Goal: Information Seeking & Learning: Learn about a topic

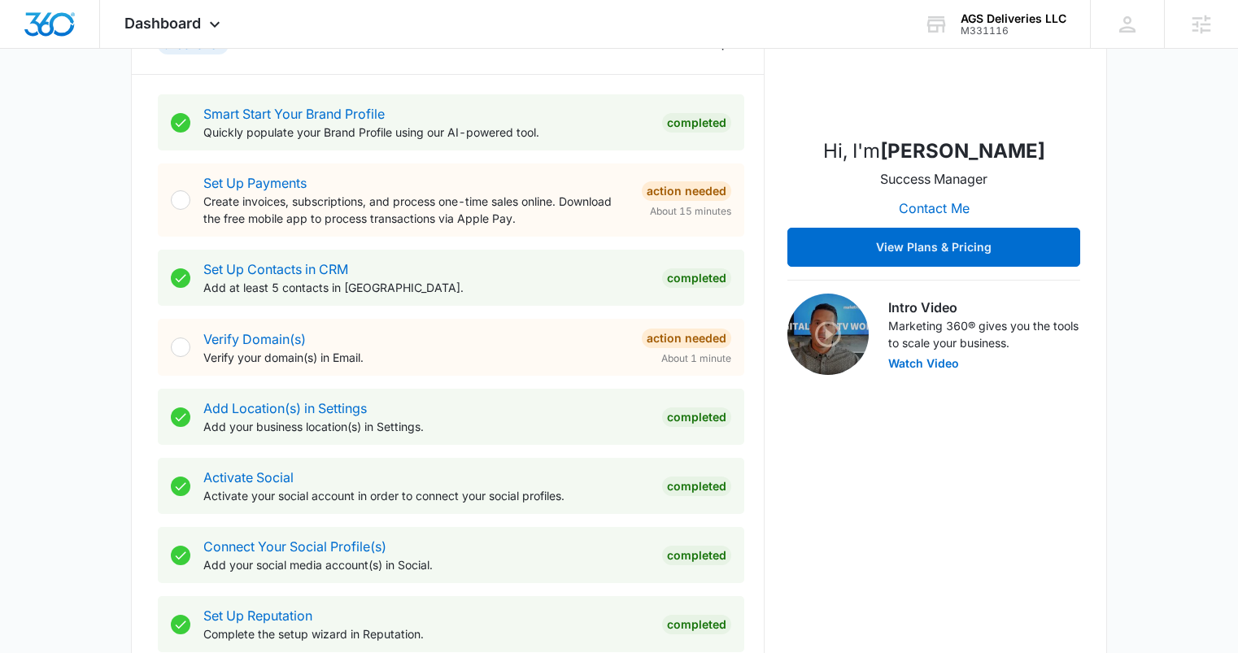
scroll to position [624, 0]
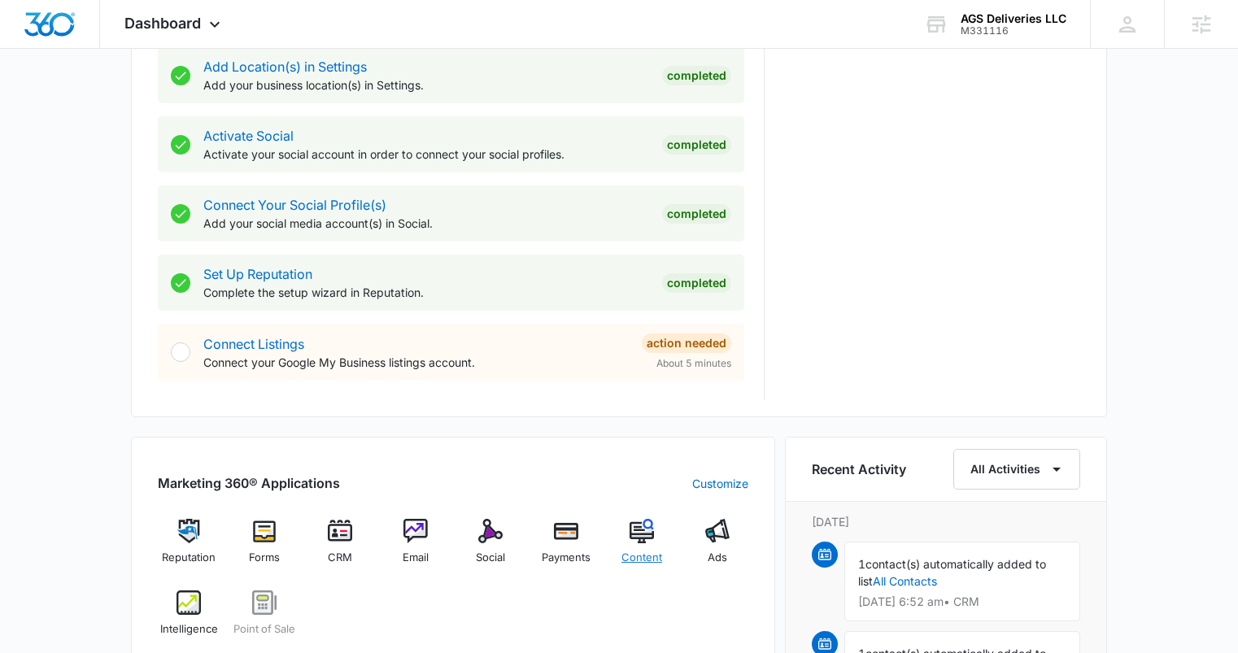
click at [656, 541] on div "Content" at bounding box center [642, 548] width 63 height 59
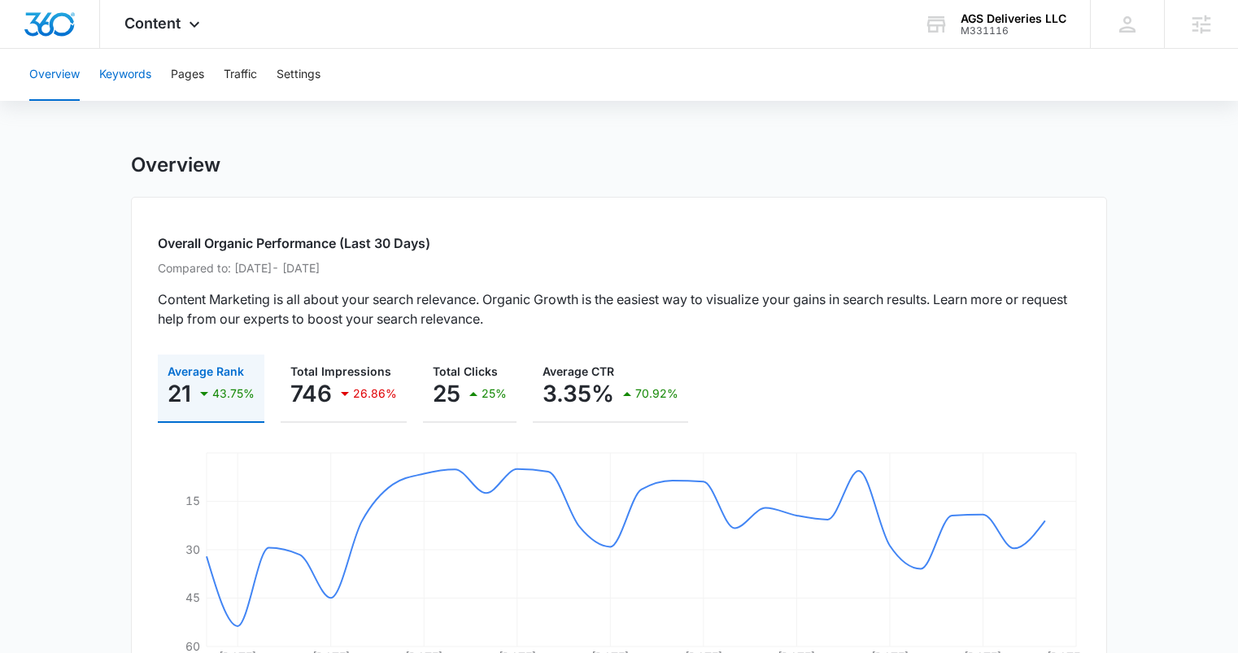
click at [142, 74] on button "Keywords" at bounding box center [125, 75] width 52 height 52
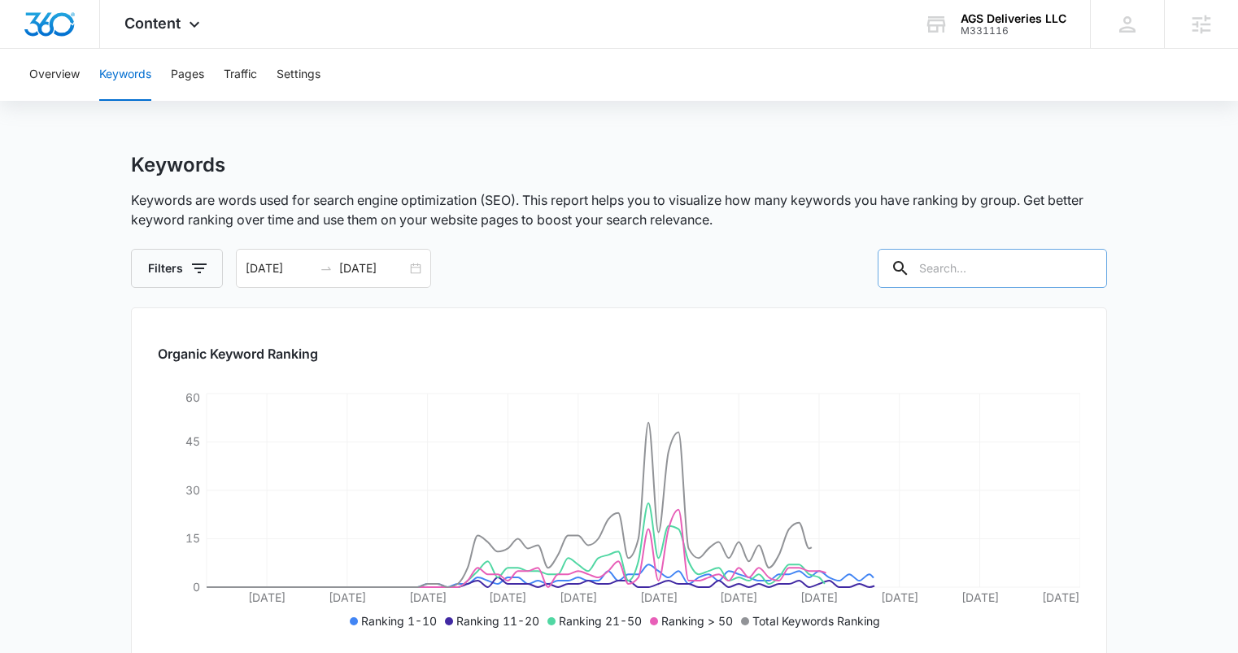
click at [990, 268] on input "text" at bounding box center [992, 268] width 229 height 39
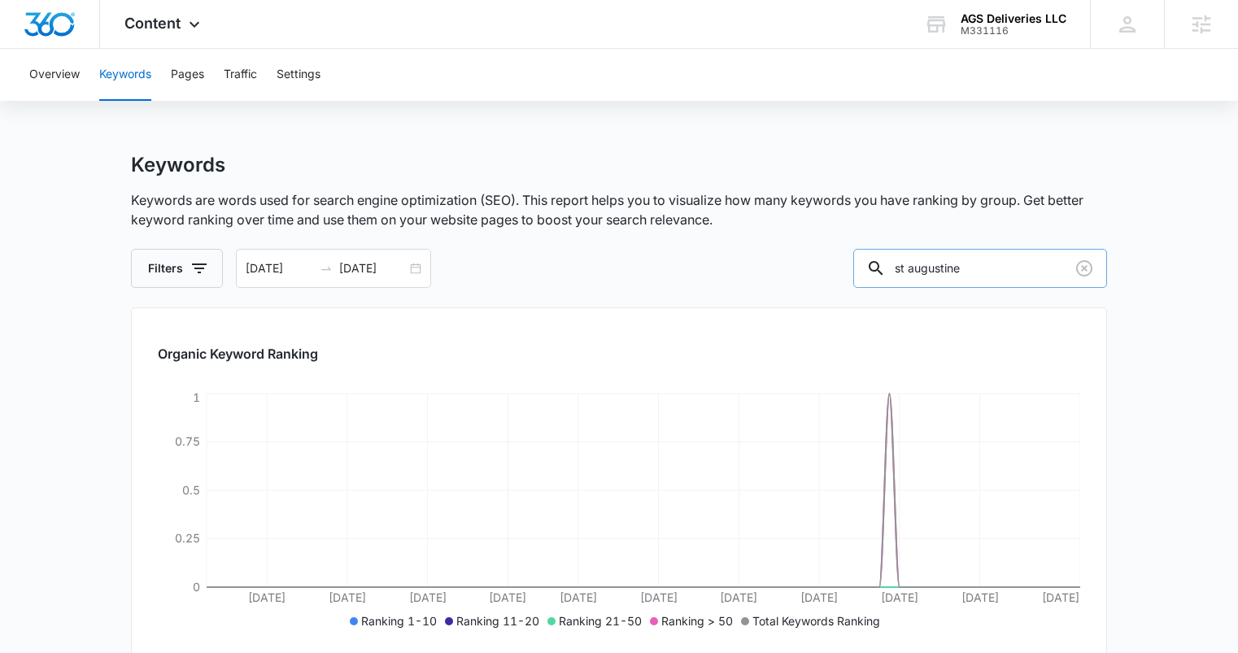
drag, startPoint x: 1006, startPoint y: 267, endPoint x: 908, endPoint y: 260, distance: 97.9
click at [908, 260] on div "st augustine" at bounding box center [980, 268] width 254 height 39
type input "movers near me"
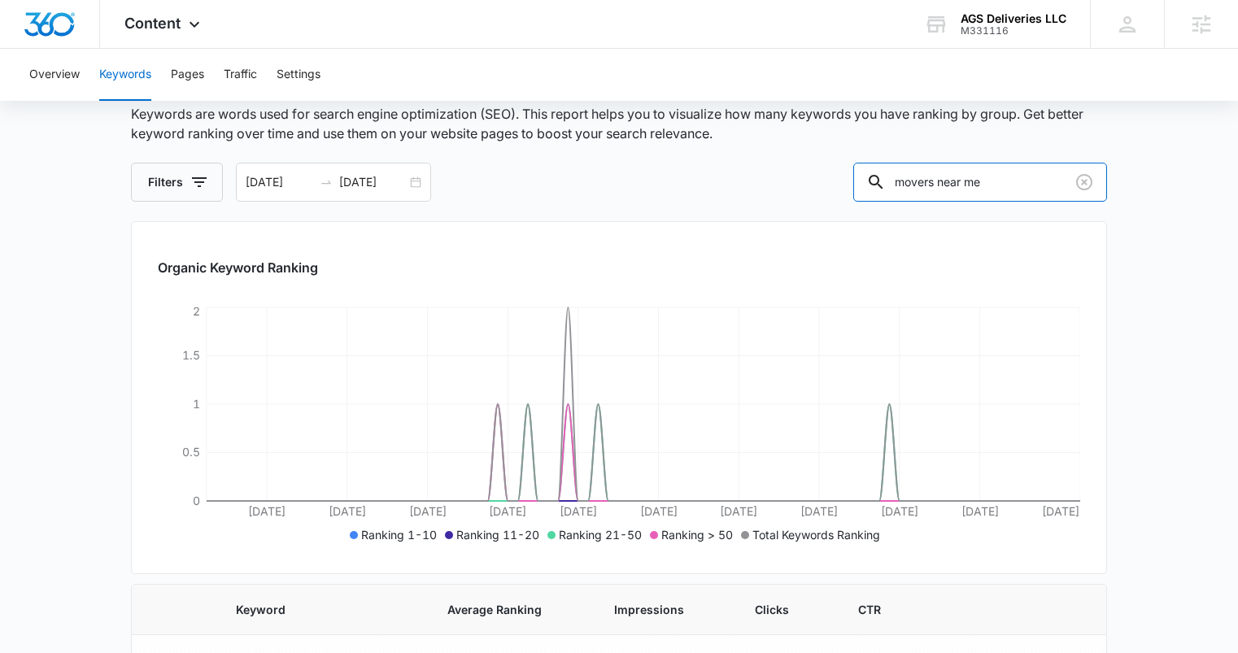
scroll to position [63, 0]
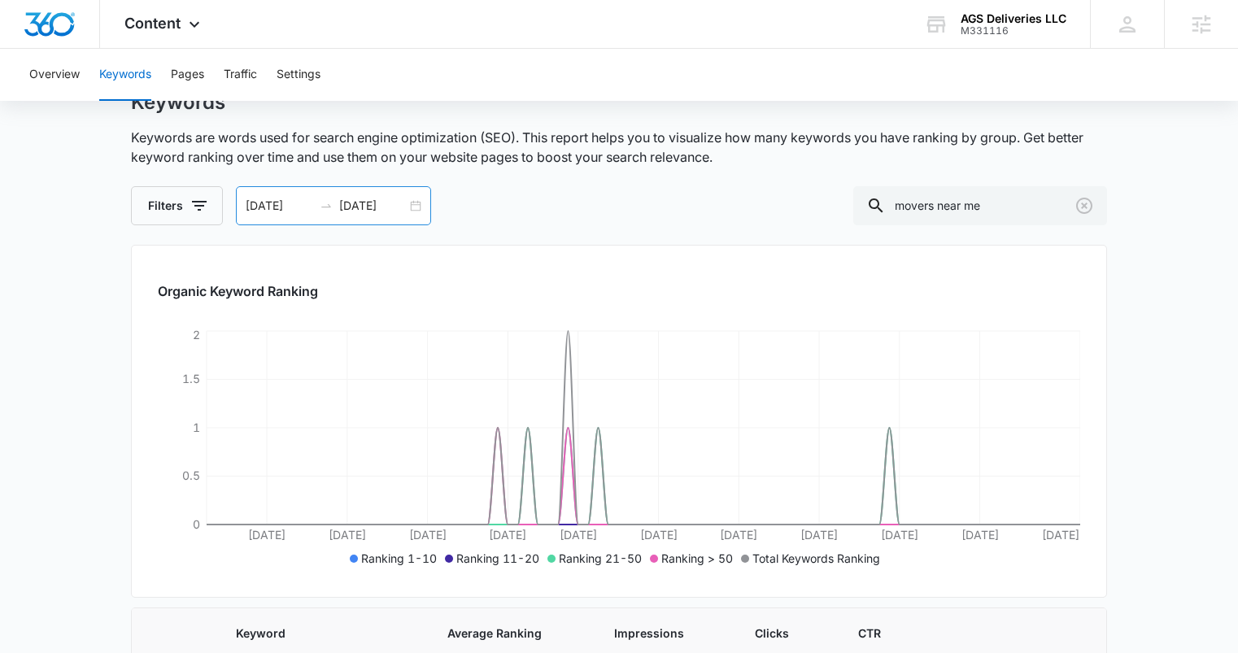
click at [316, 211] on div at bounding box center [326, 205] width 26 height 13
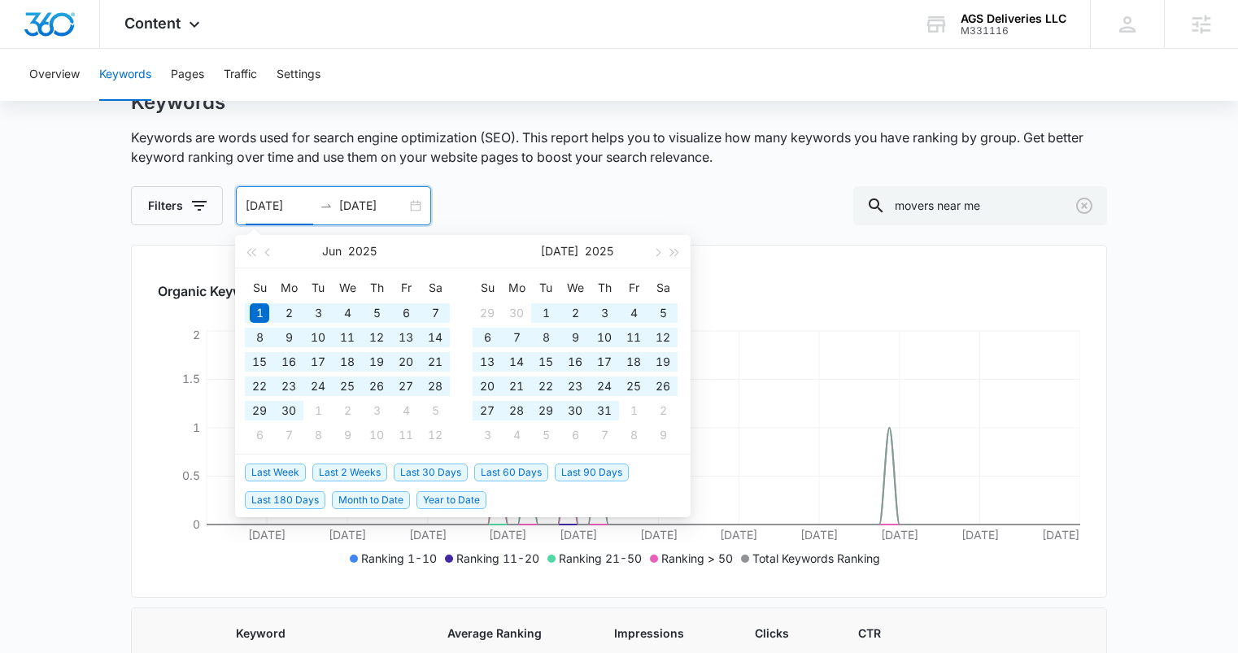
click at [290, 495] on span "Last 180 Days" at bounding box center [285, 500] width 81 height 18
type input "[DATE]"
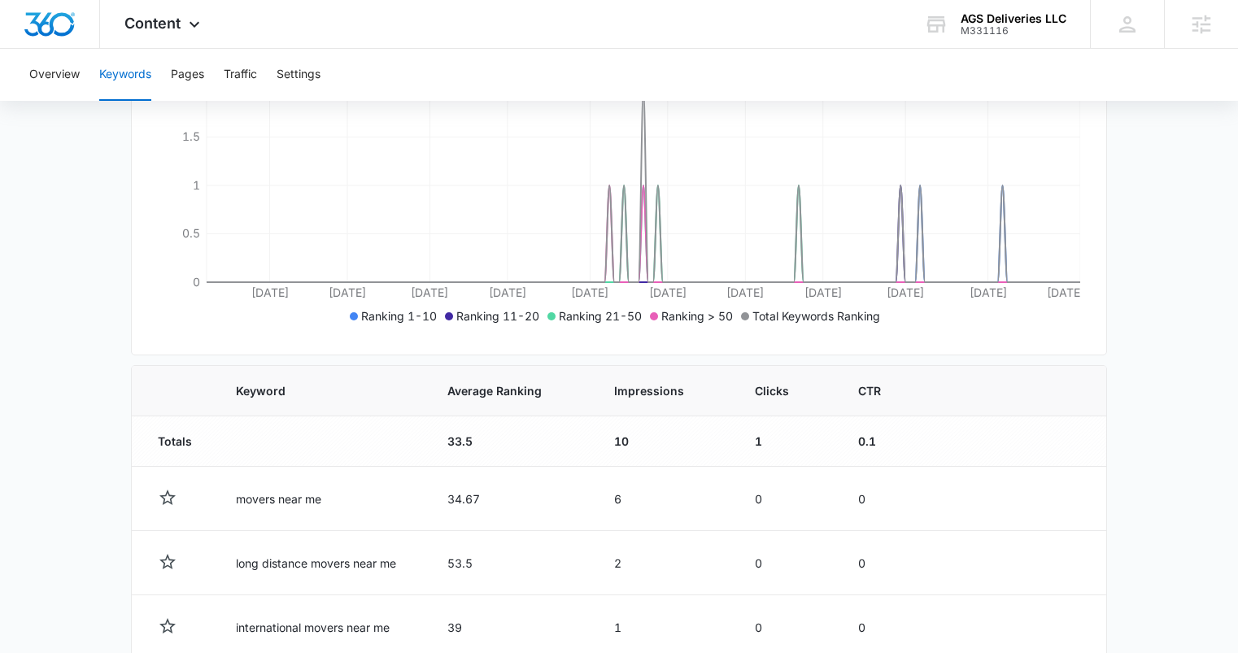
scroll to position [0, 0]
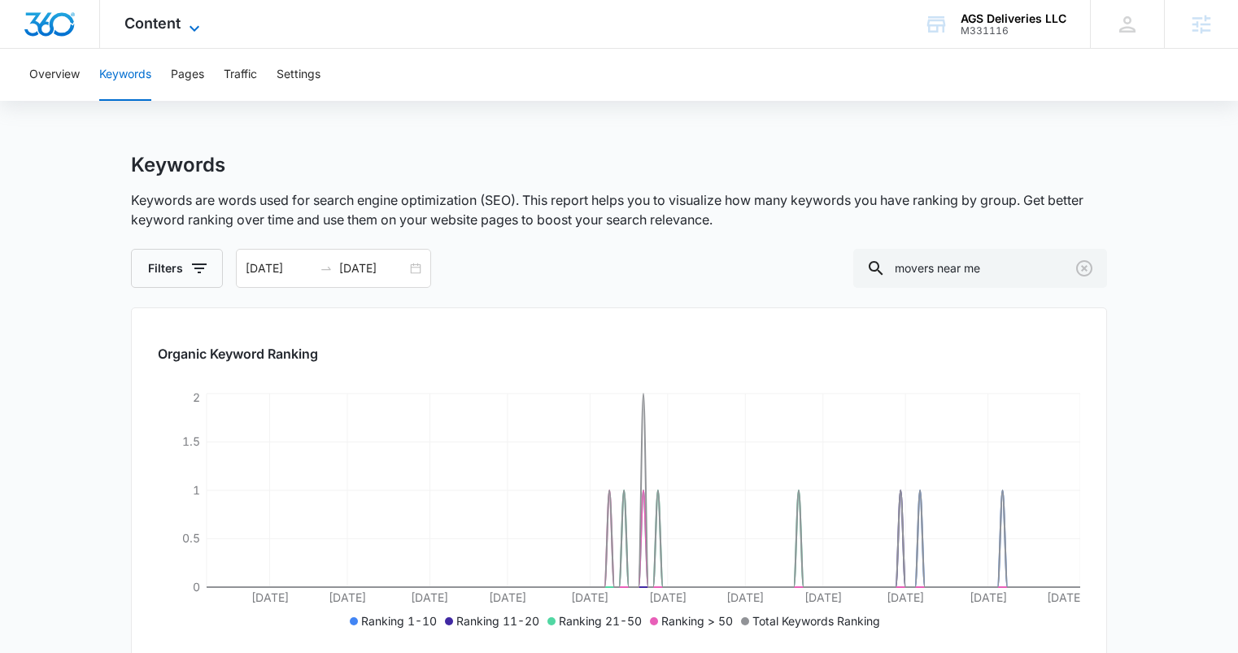
click at [155, 19] on span "Content" at bounding box center [152, 23] width 56 height 17
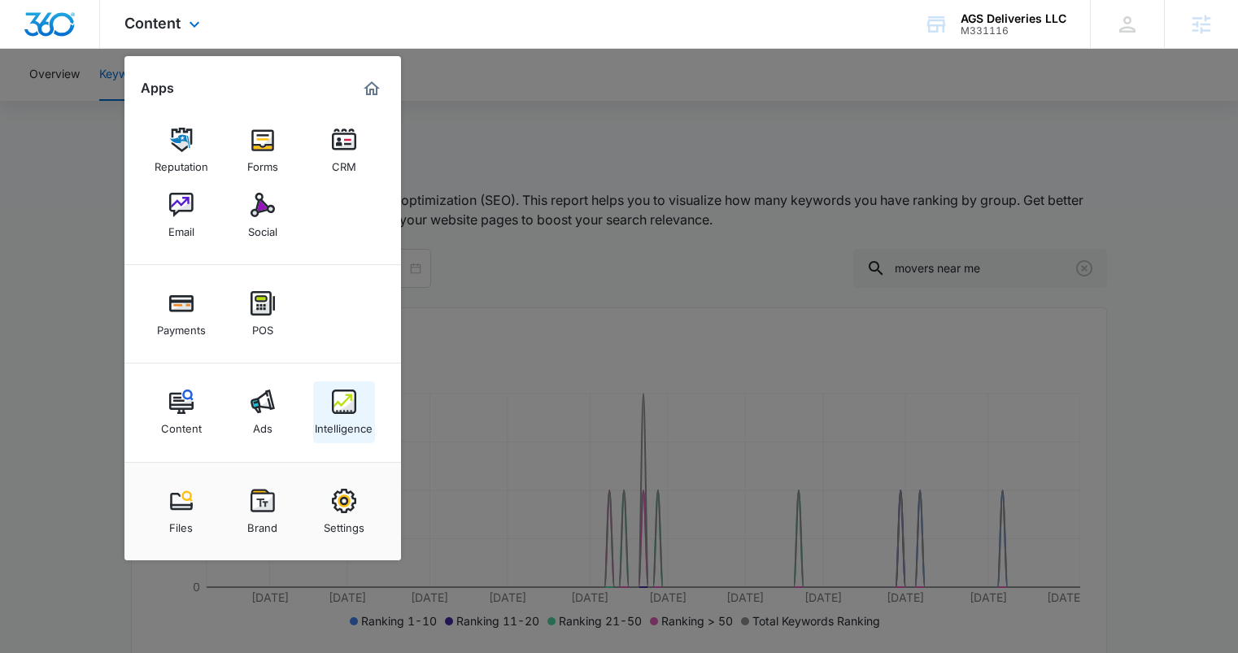
click at [351, 425] on div "Intelligence" at bounding box center [344, 424] width 58 height 21
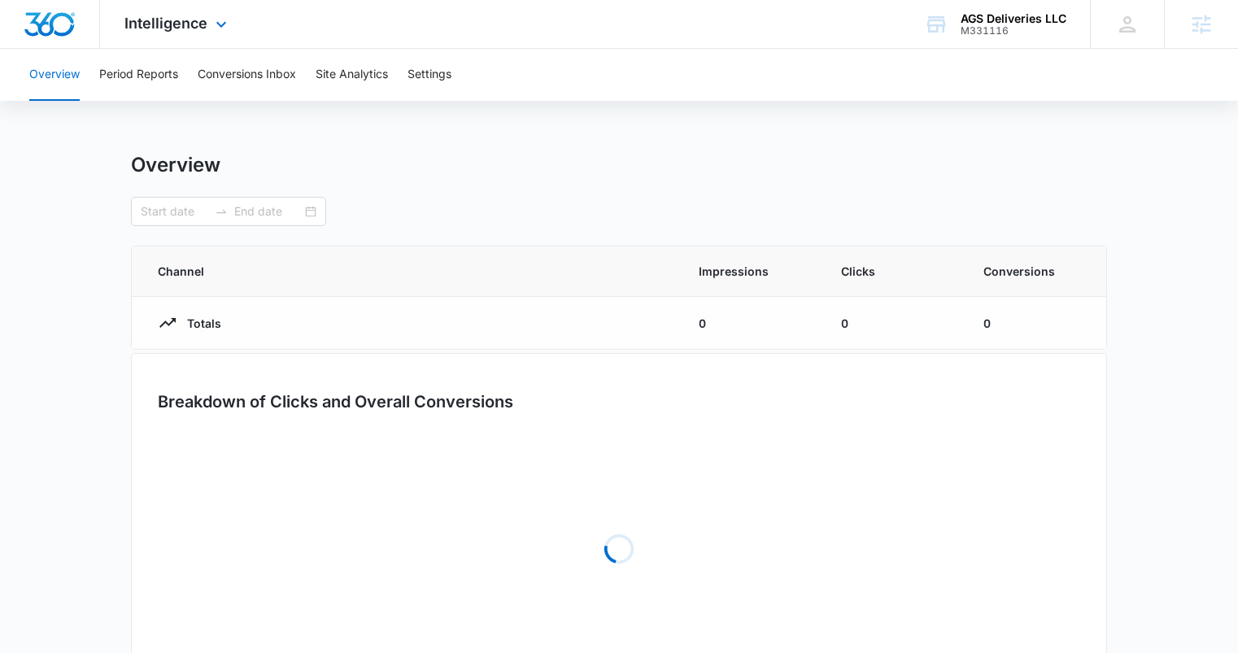
type input "[DATE]"
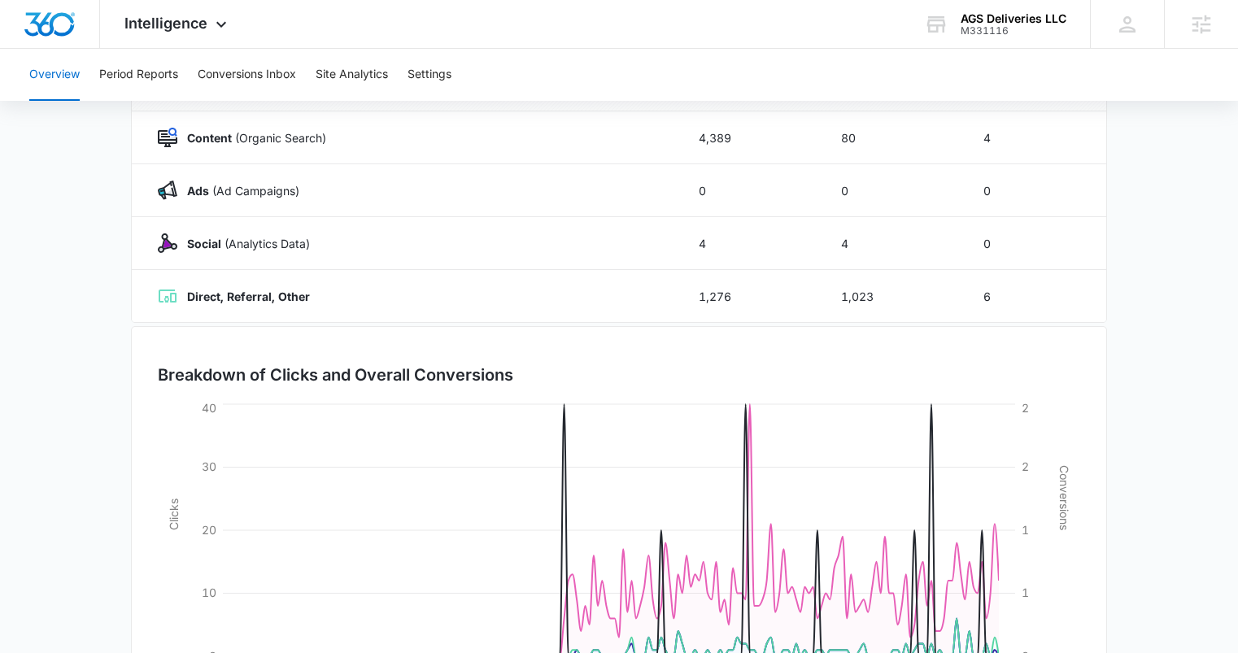
scroll to position [241, 0]
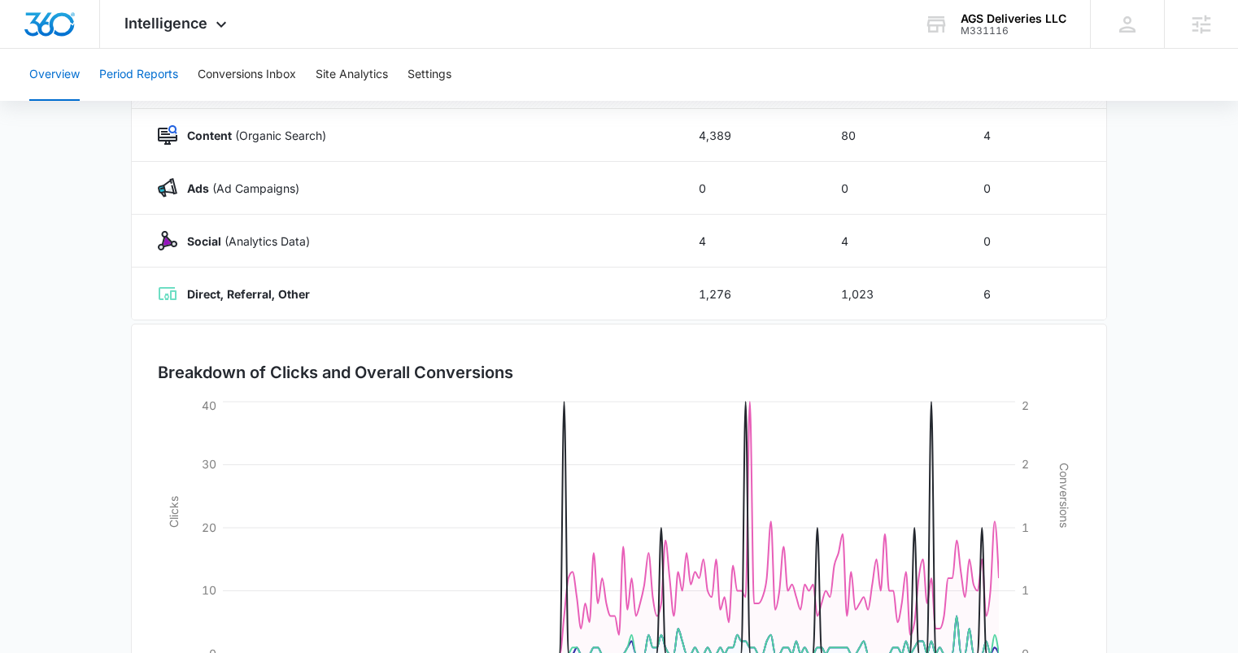
click at [159, 67] on button "Period Reports" at bounding box center [138, 75] width 79 height 52
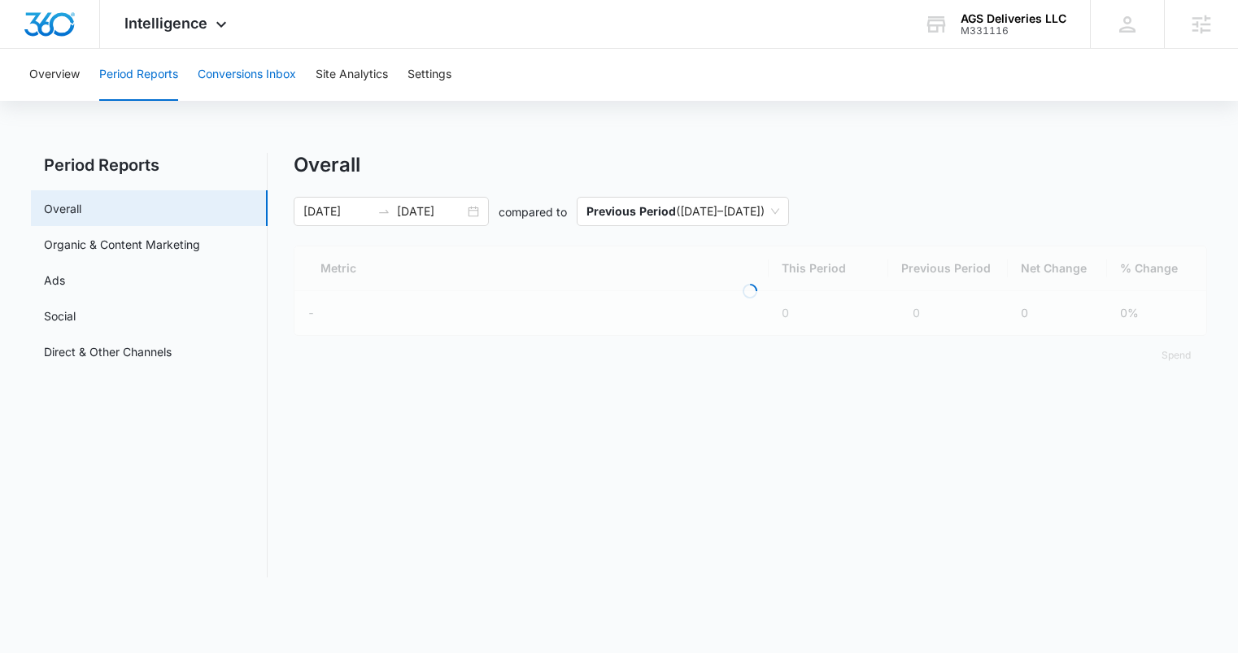
click at [267, 71] on button "Conversions Inbox" at bounding box center [247, 75] width 98 height 52
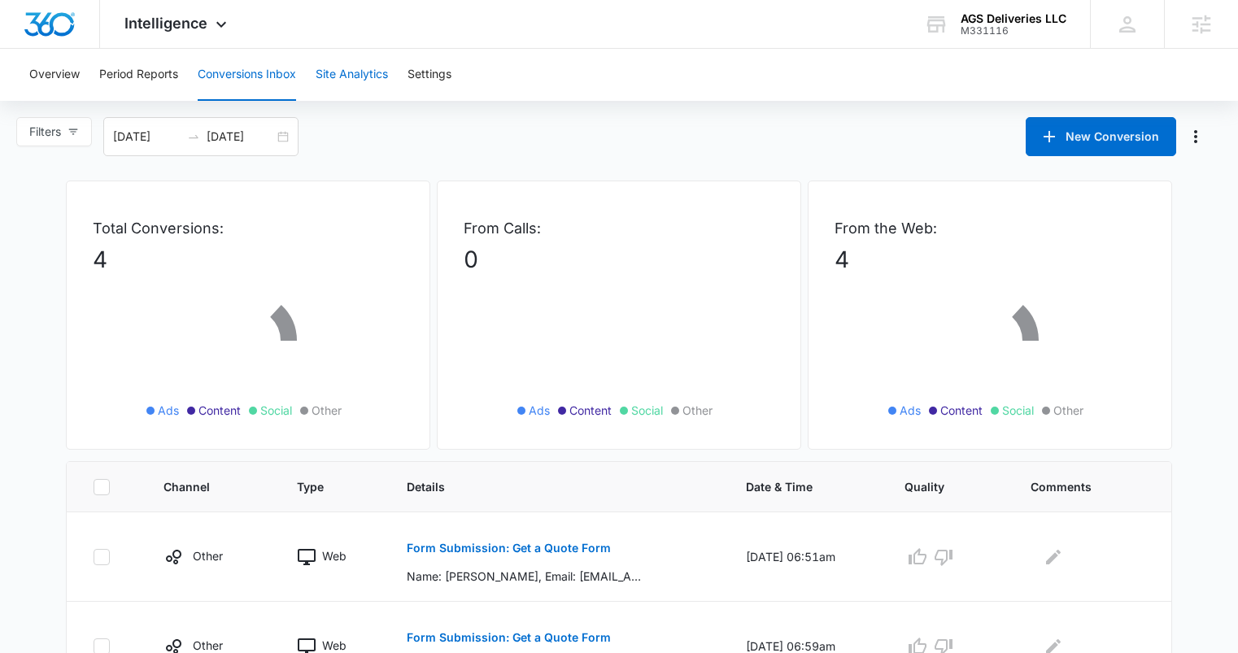
click at [333, 79] on button "Site Analytics" at bounding box center [352, 75] width 72 height 52
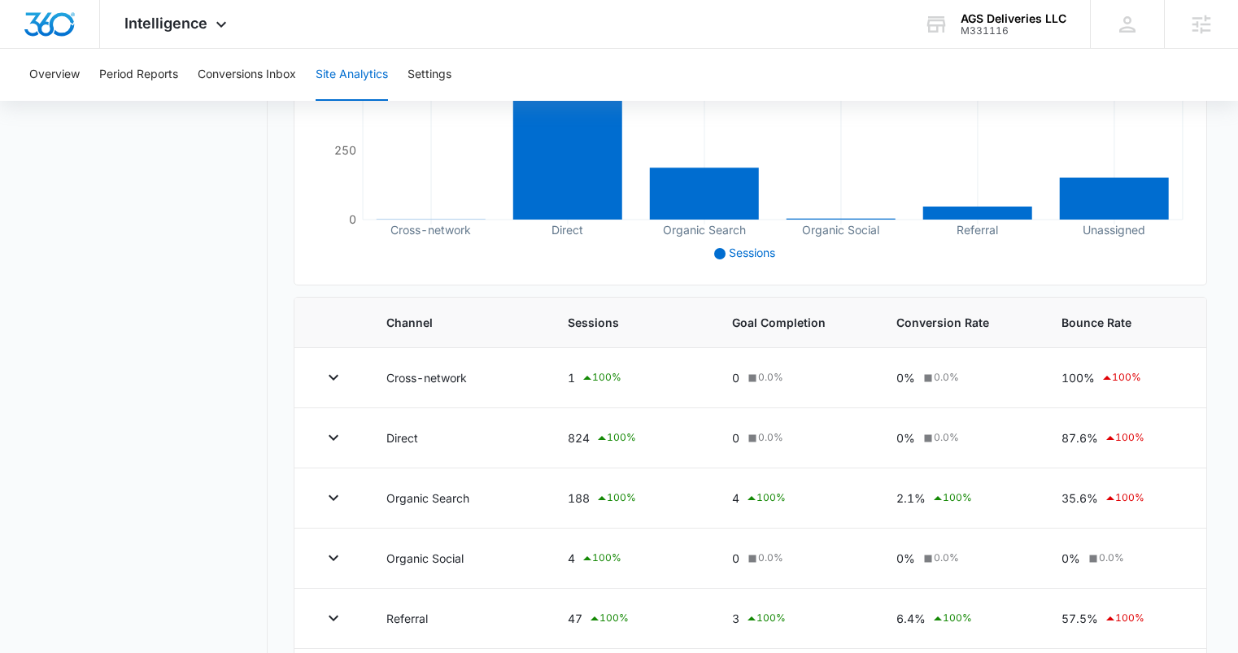
scroll to position [426, 0]
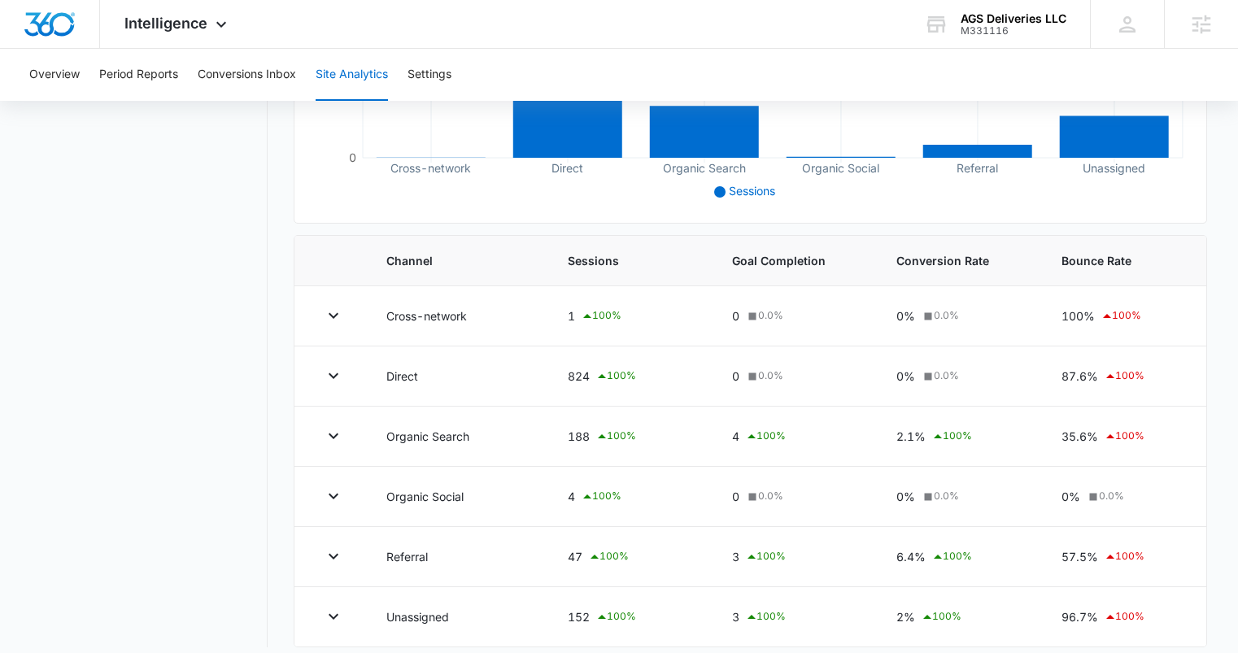
click at [1092, 264] on span "Bounce Rate" at bounding box center [1121, 260] width 119 height 17
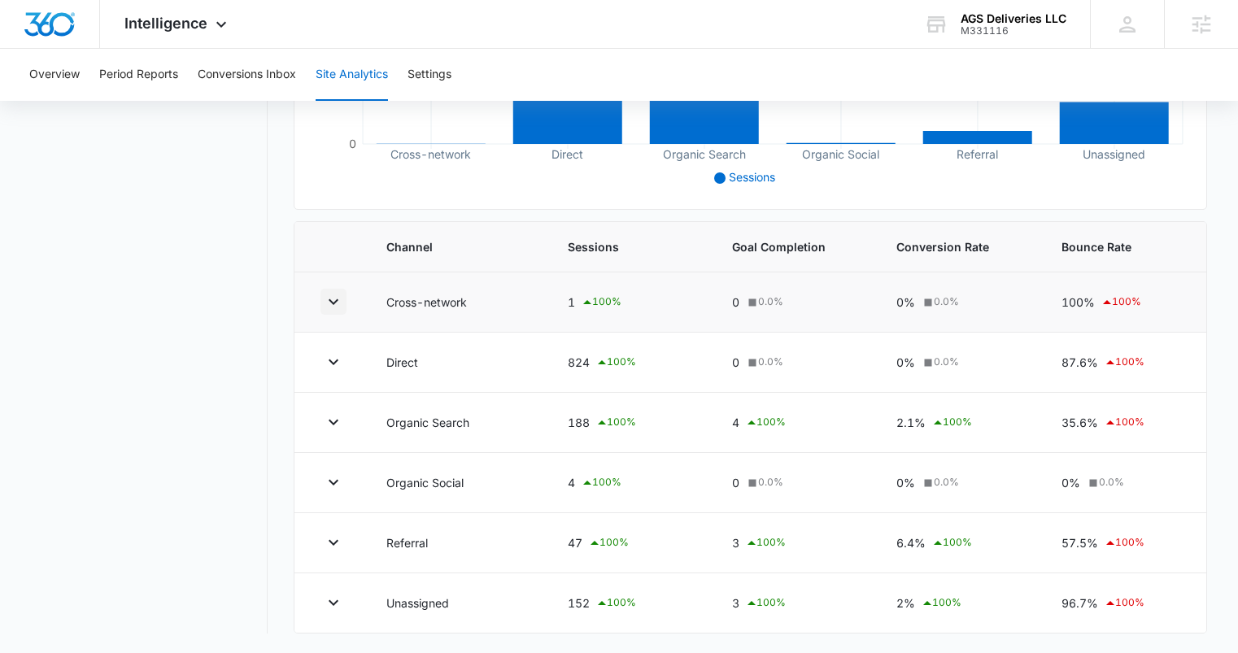
click at [332, 301] on icon "button" at bounding box center [334, 302] width 20 height 20
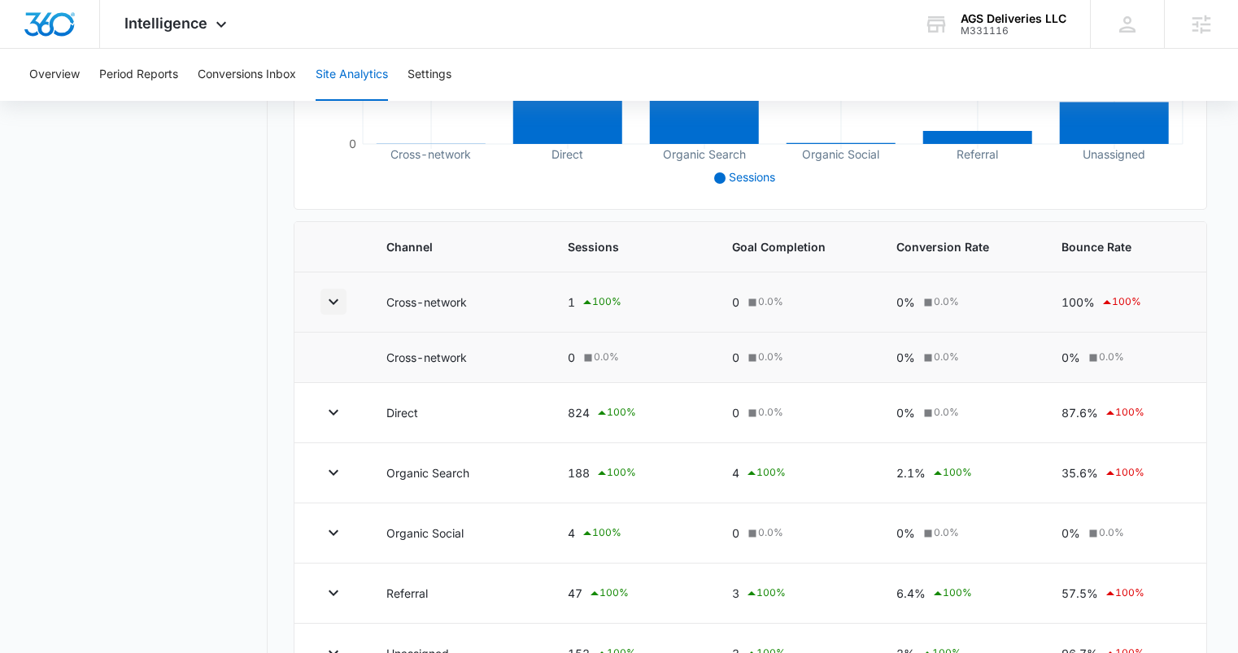
click at [332, 301] on icon "button" at bounding box center [334, 302] width 20 height 20
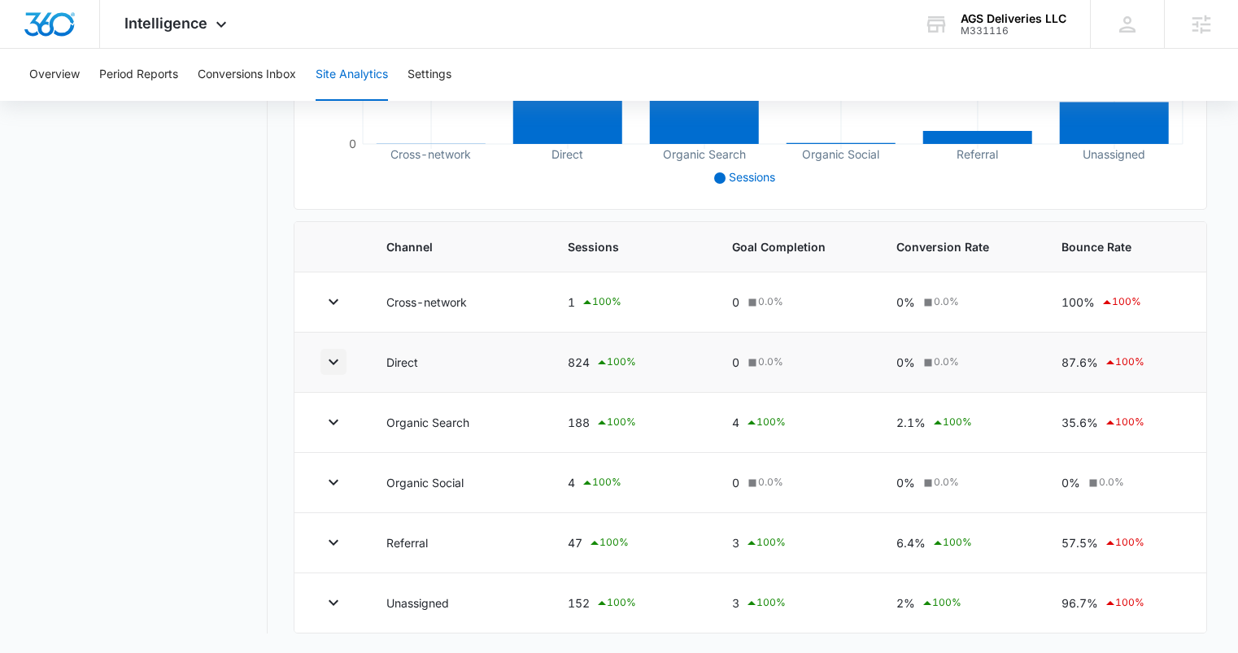
click at [335, 360] on icon "button" at bounding box center [334, 362] width 20 height 20
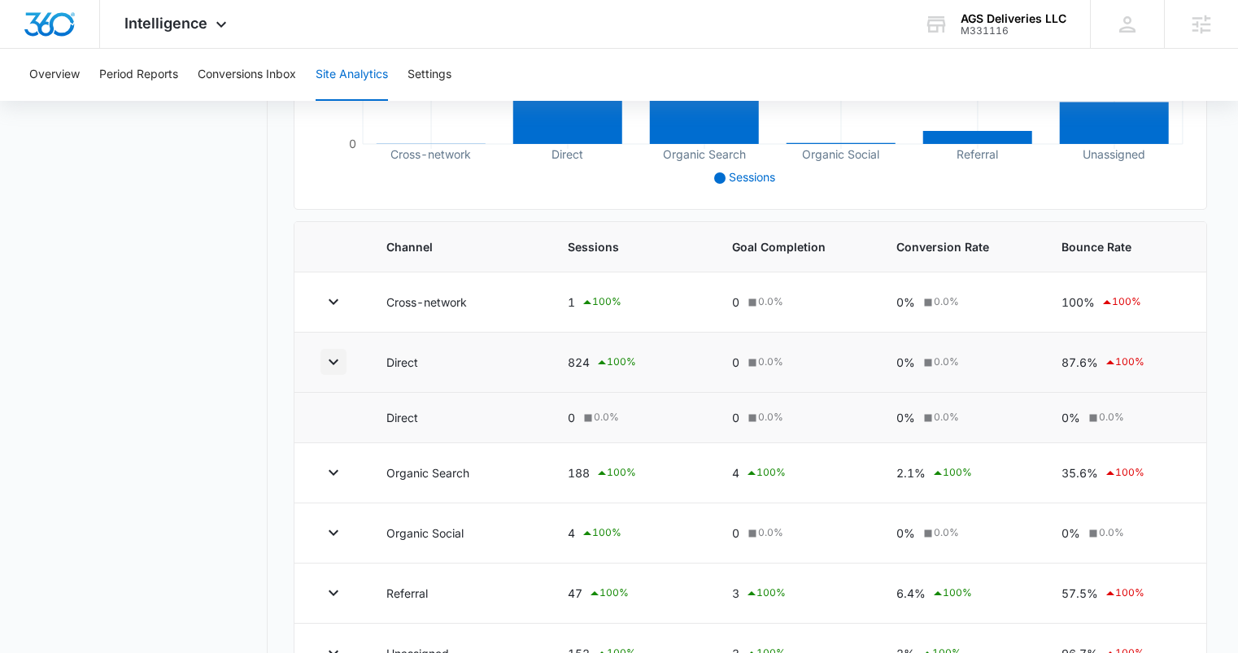
click at [335, 360] on icon "button" at bounding box center [334, 362] width 20 height 20
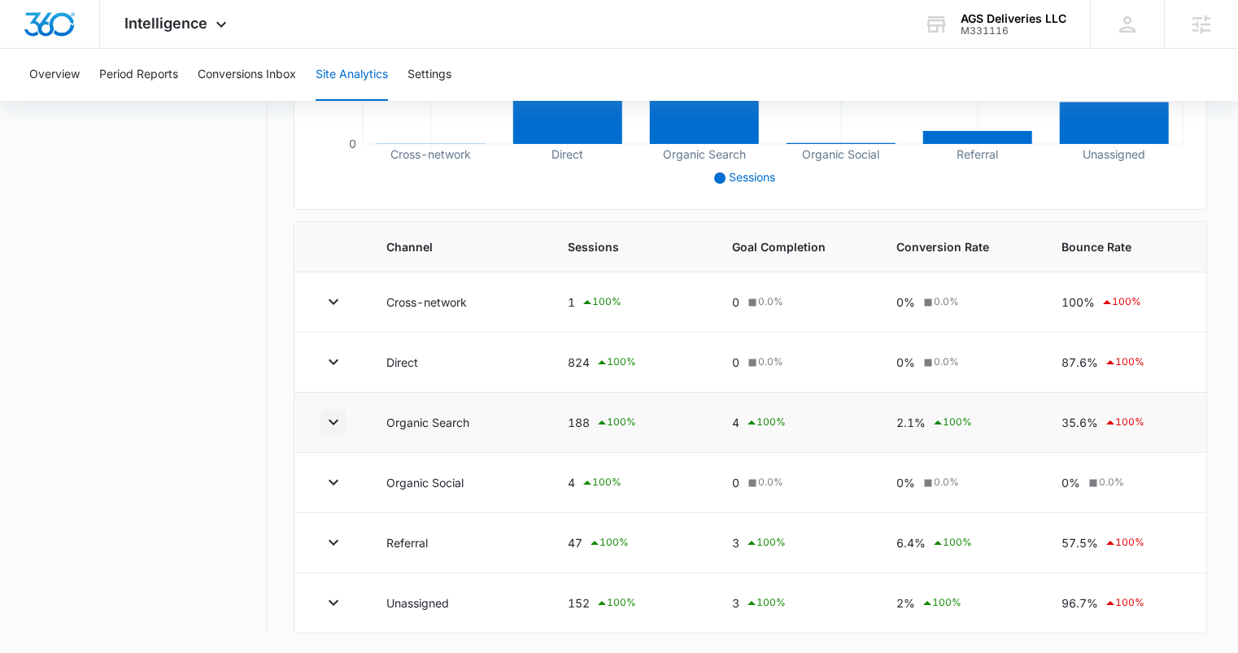
click at [338, 417] on icon "button" at bounding box center [334, 422] width 20 height 20
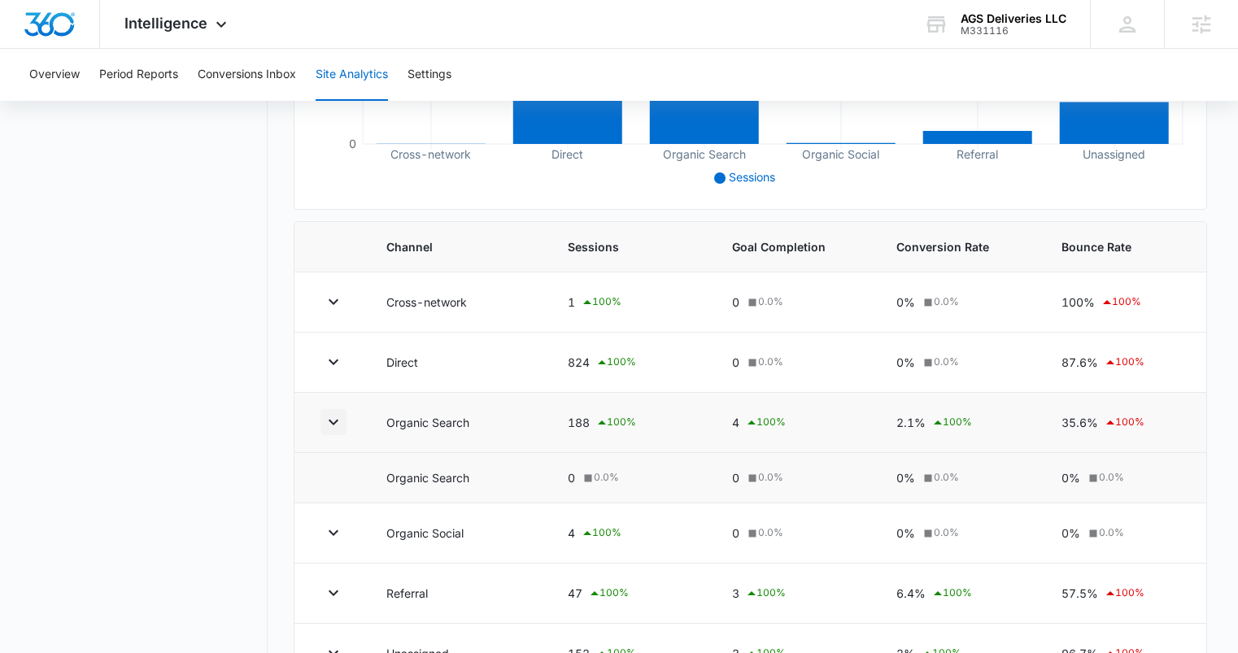
click at [337, 428] on icon "button" at bounding box center [334, 422] width 20 height 20
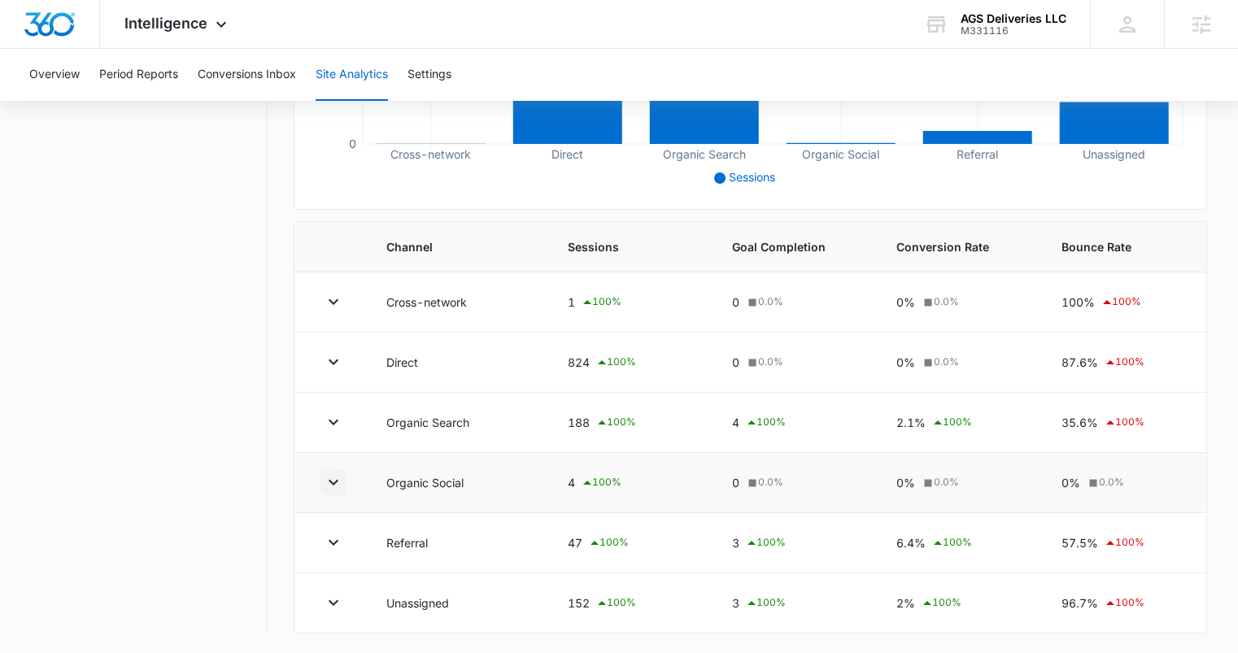
click at [338, 491] on icon "button" at bounding box center [334, 483] width 20 height 20
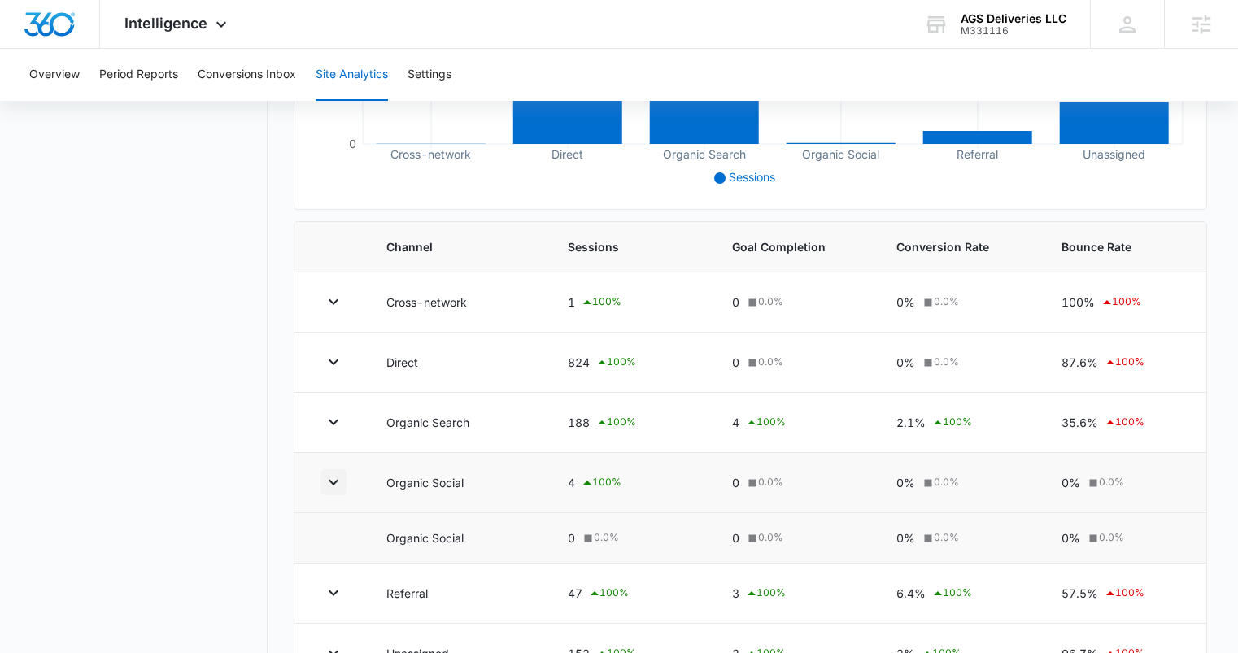
click at [338, 491] on icon "button" at bounding box center [334, 483] width 20 height 20
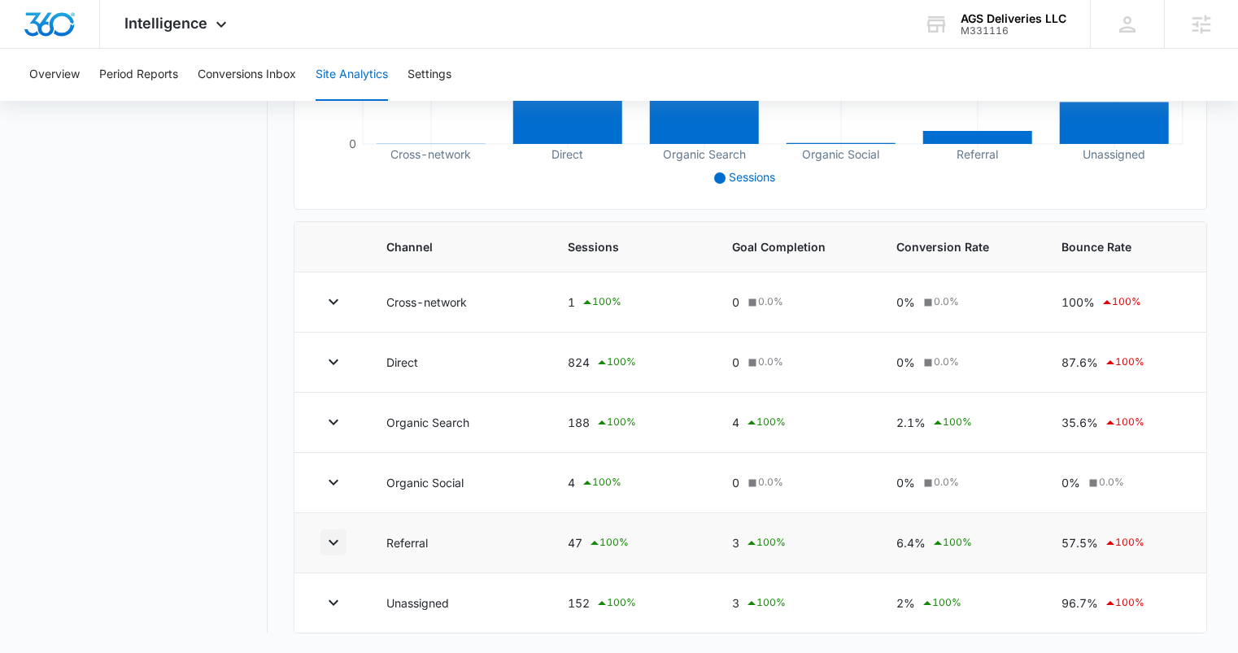
click at [336, 545] on icon "button" at bounding box center [334, 543] width 20 height 20
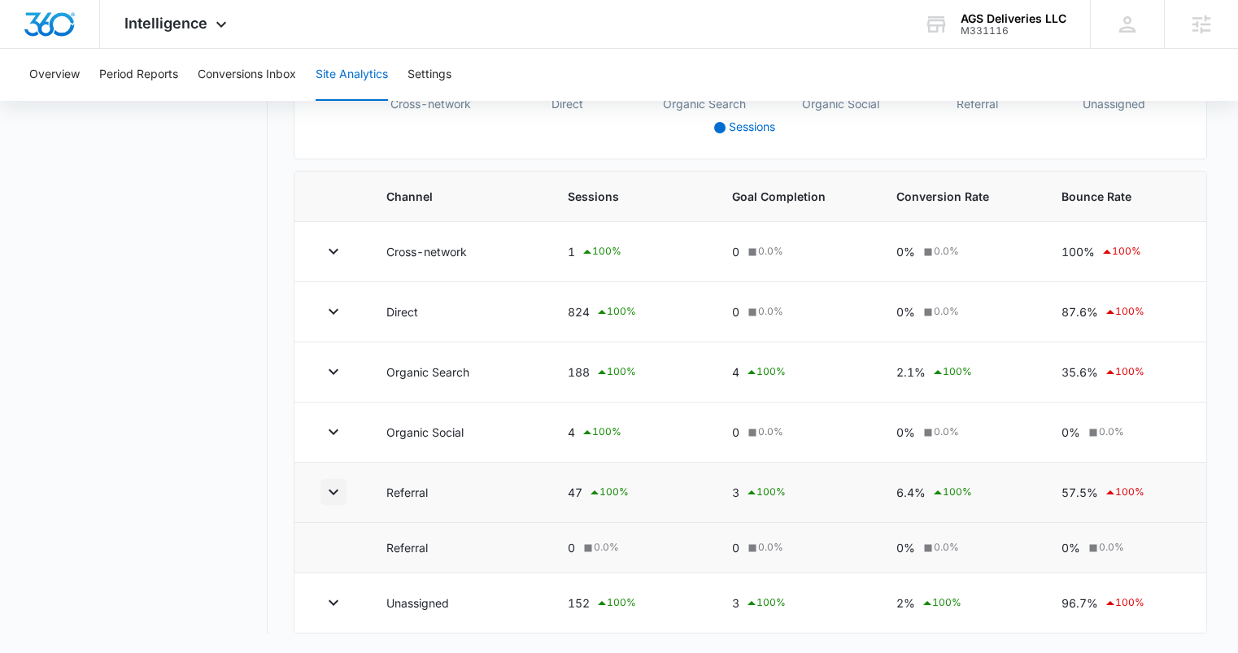
click at [336, 496] on icon "button" at bounding box center [334, 492] width 20 height 20
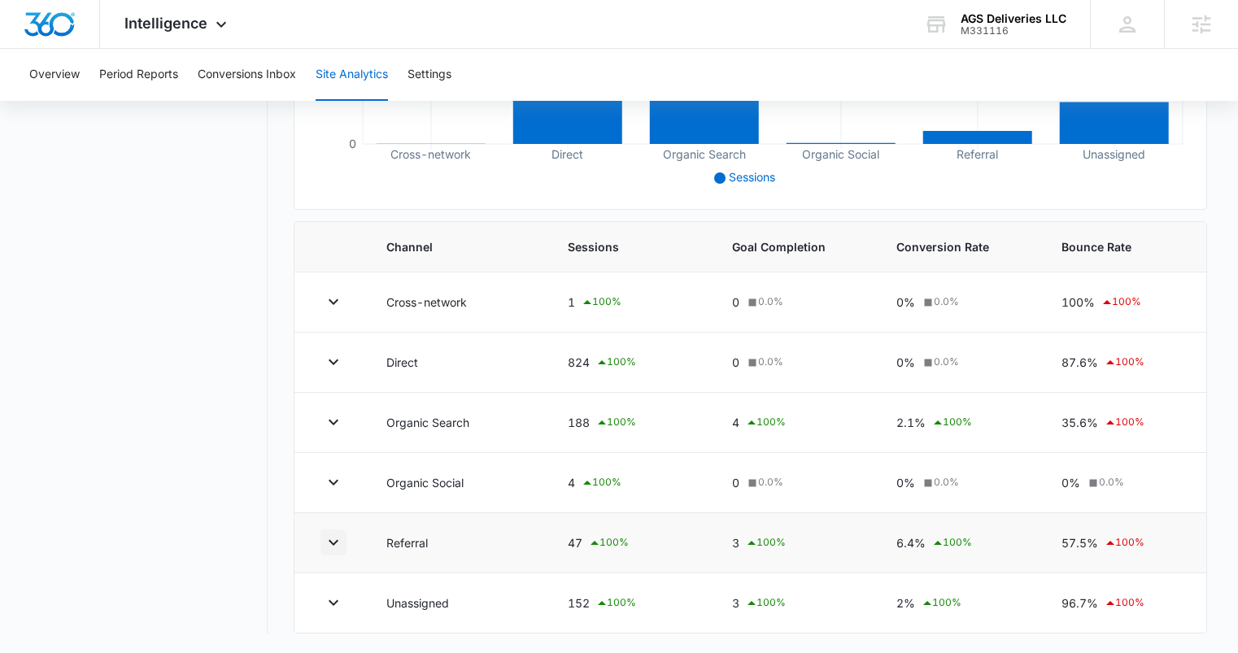
scroll to position [439, 0]
click at [334, 604] on icon "button" at bounding box center [334, 603] width 10 height 6
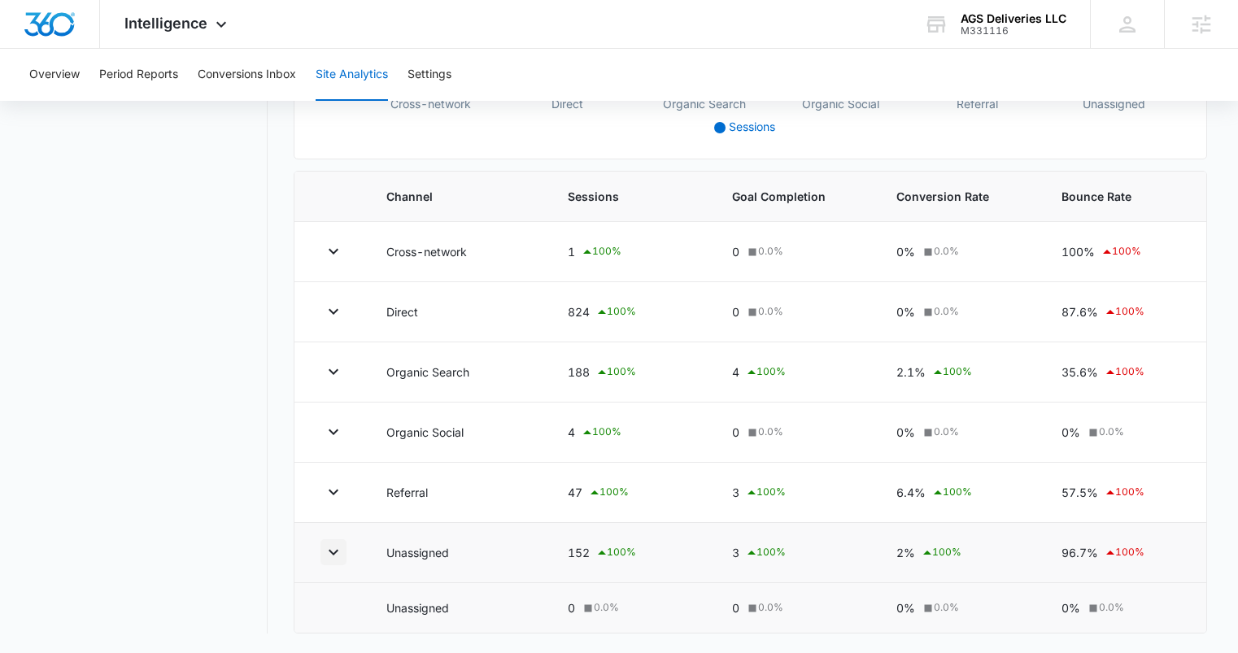
click at [334, 556] on icon "button" at bounding box center [334, 553] width 20 height 20
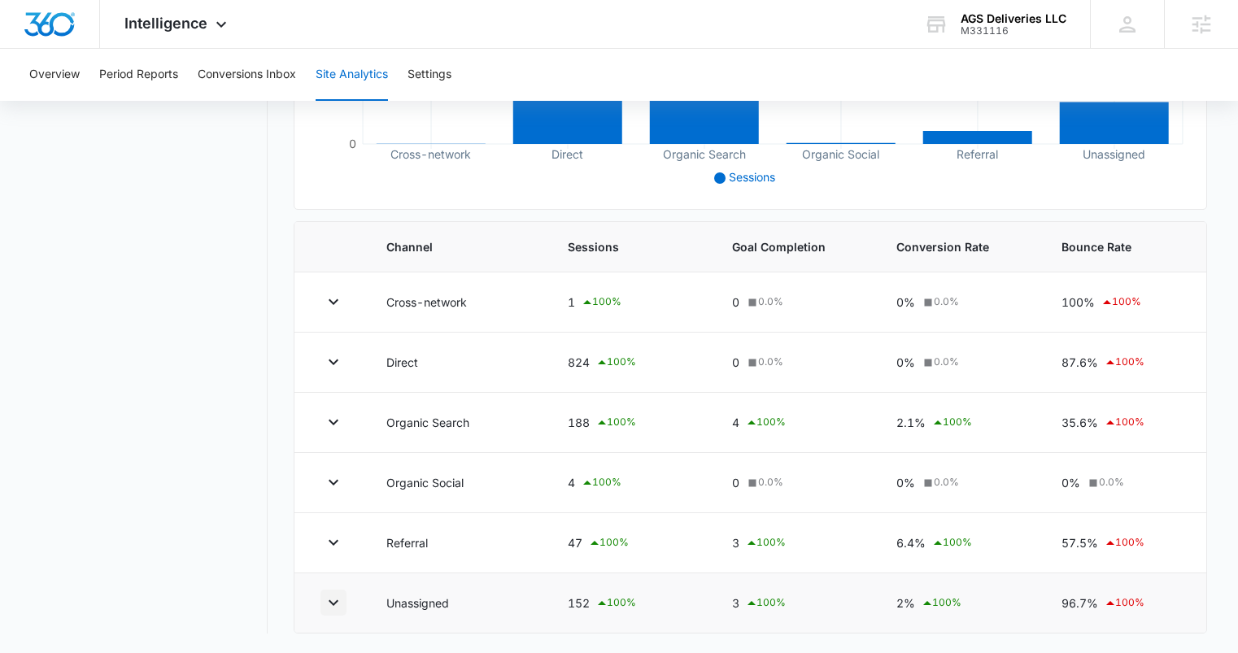
scroll to position [0, 0]
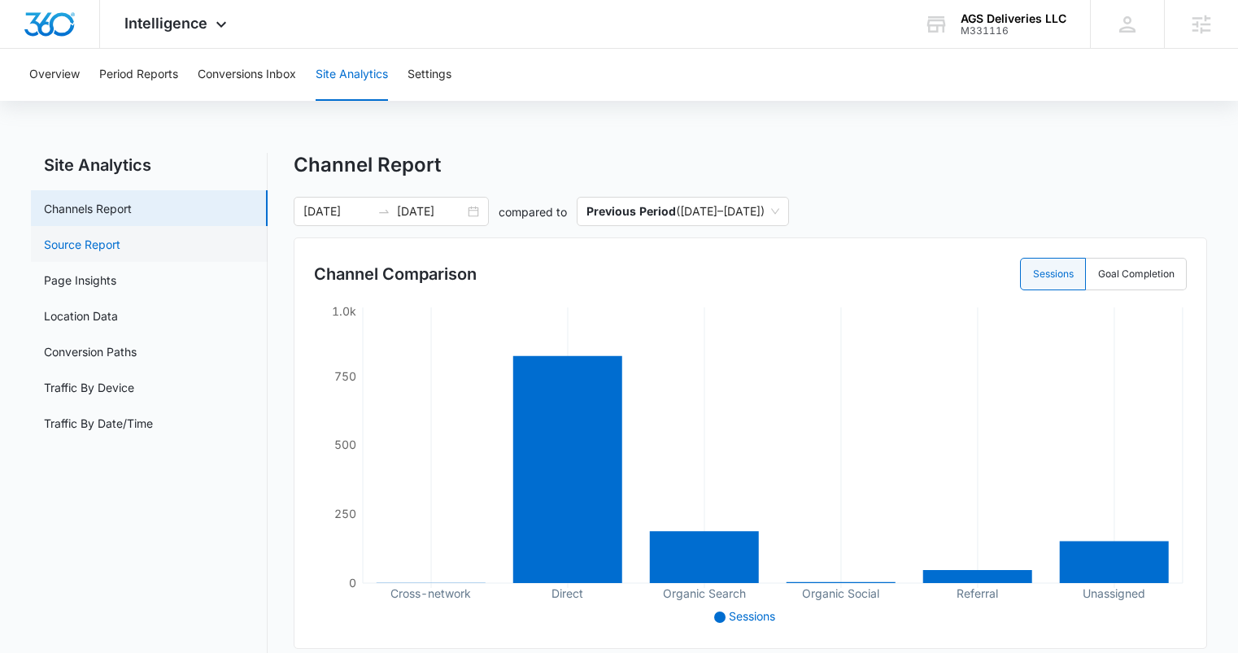
click at [120, 242] on link "Source Report" at bounding box center [82, 244] width 76 height 17
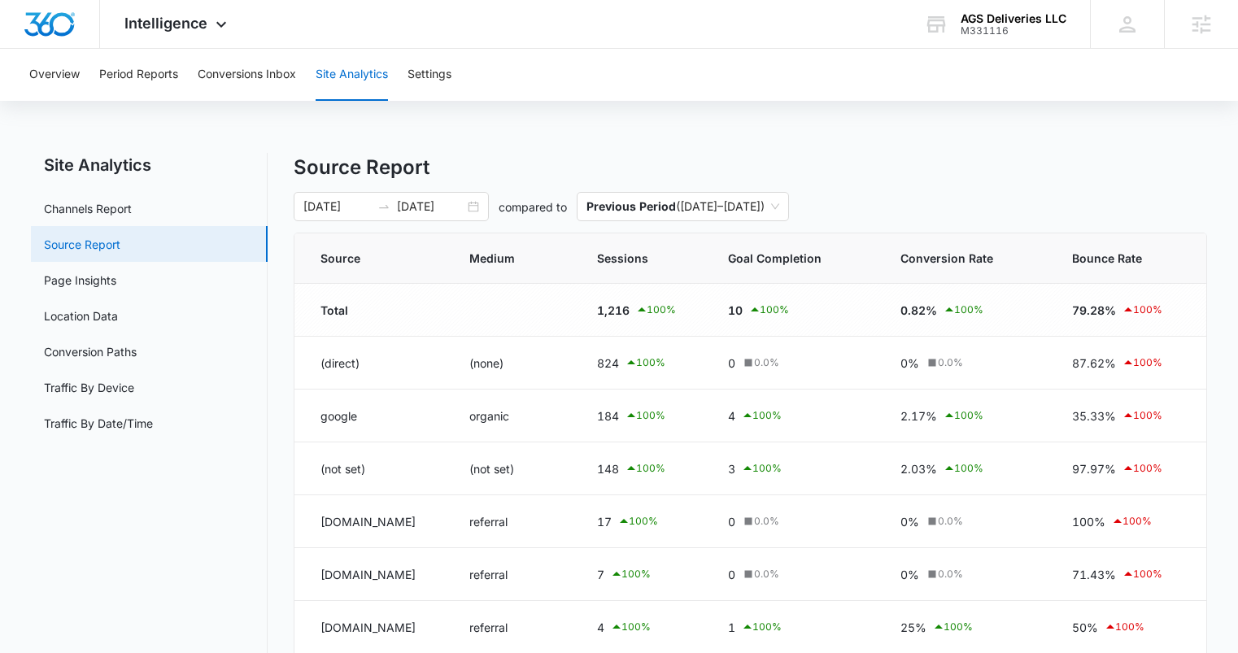
click at [101, 253] on link "Source Report" at bounding box center [82, 244] width 76 height 17
click at [104, 280] on link "Page Insights" at bounding box center [80, 280] width 72 height 17
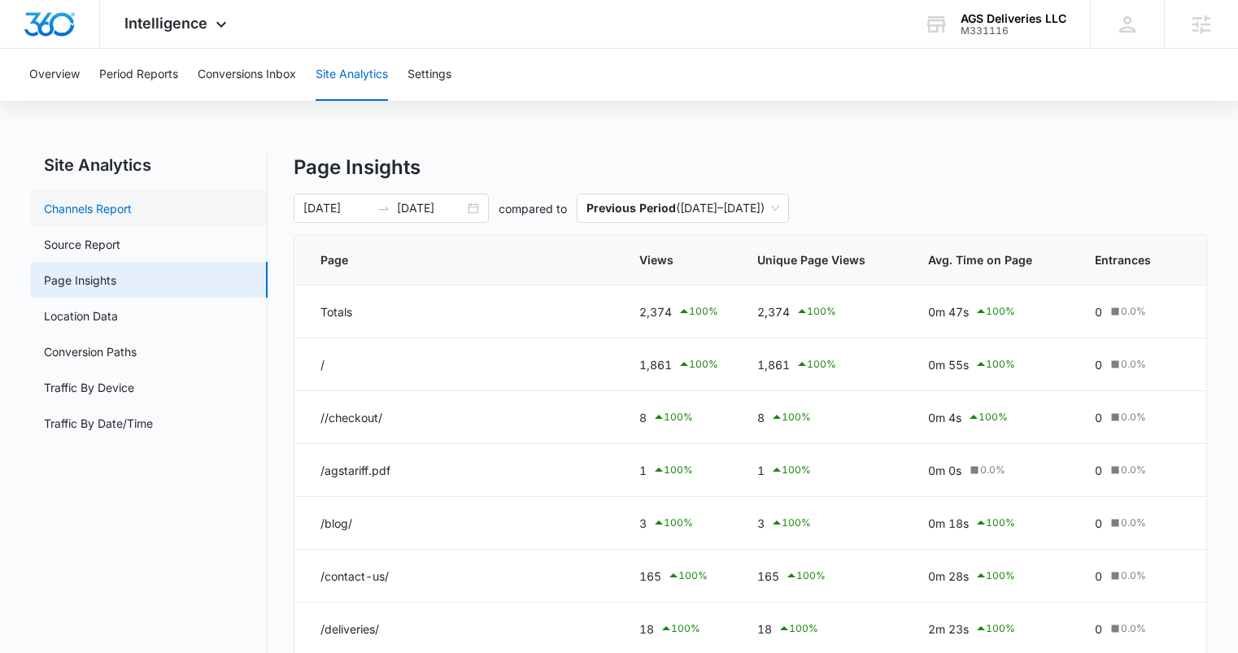
click at [124, 202] on link "Channels Report" at bounding box center [88, 208] width 88 height 17
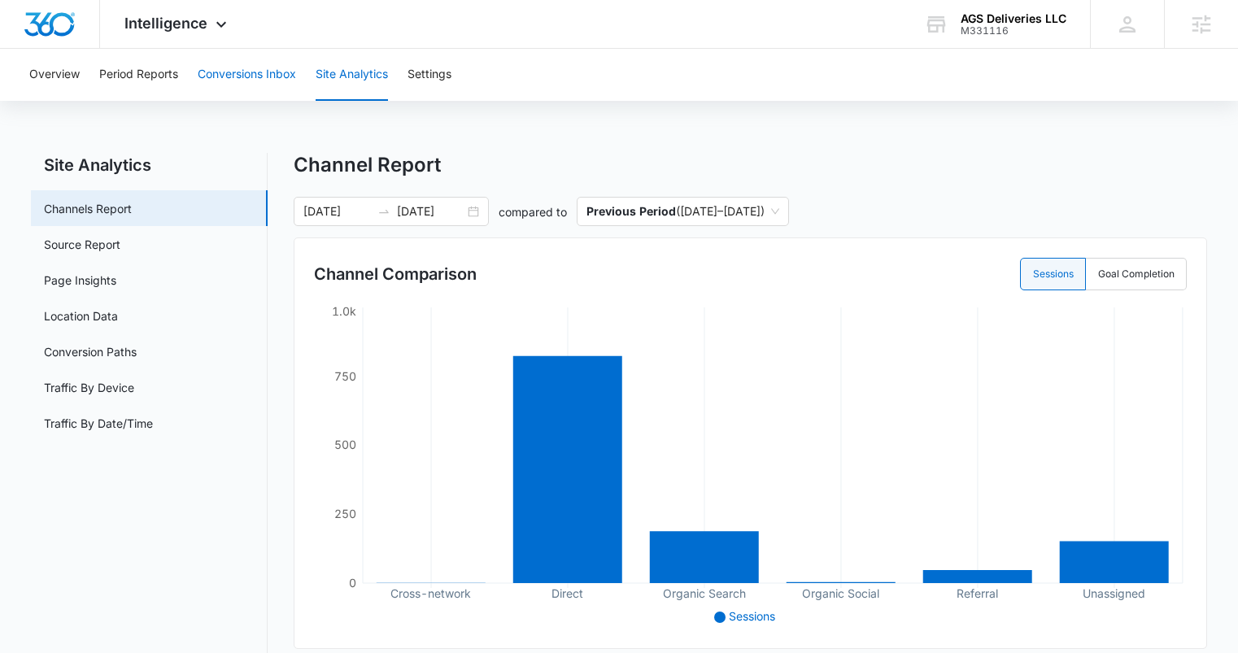
click at [244, 81] on button "Conversions Inbox" at bounding box center [247, 75] width 98 height 52
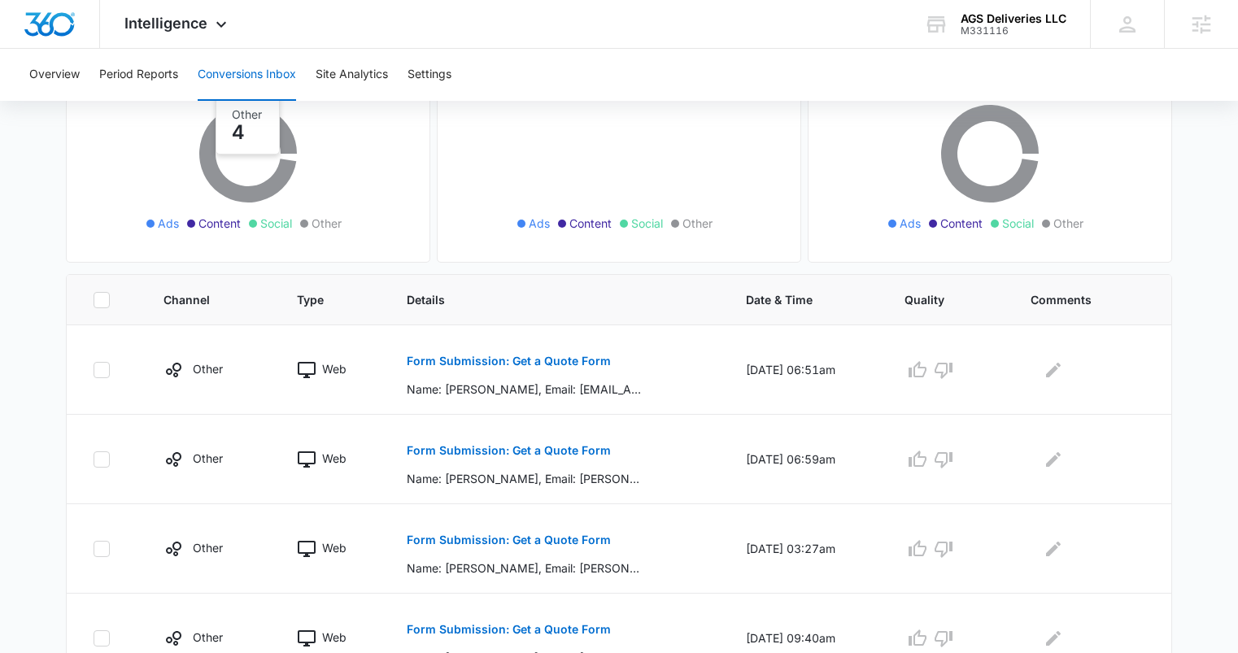
scroll to position [254, 0]
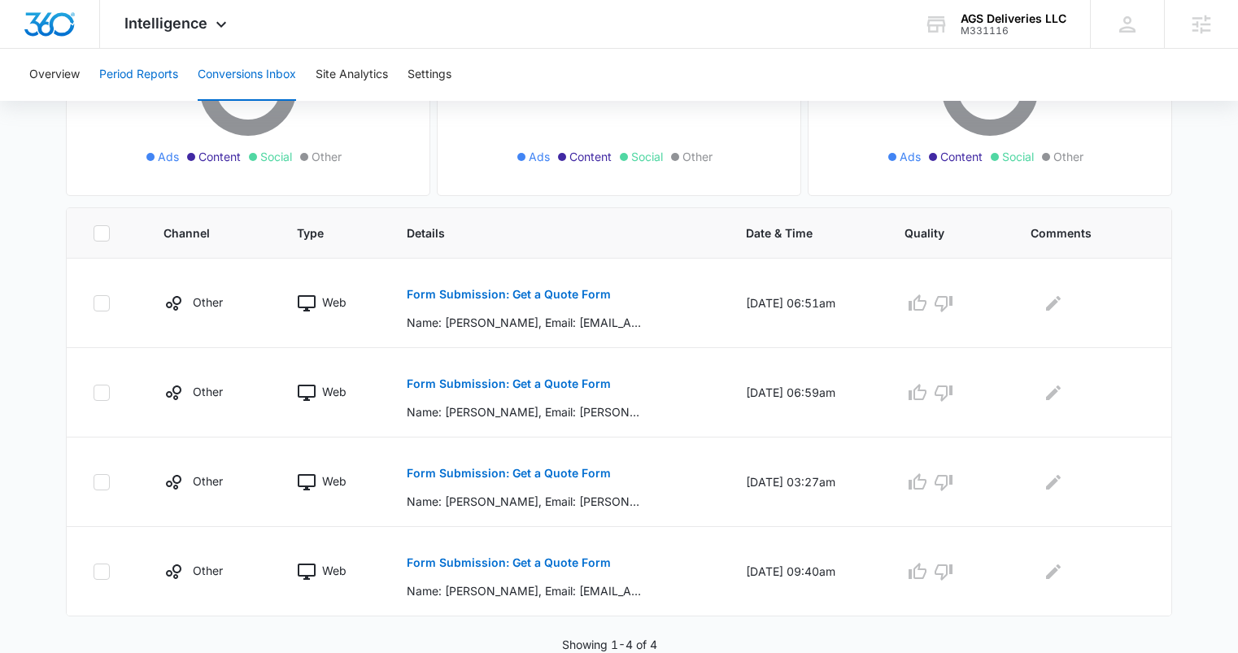
click at [154, 76] on button "Period Reports" at bounding box center [138, 75] width 79 height 52
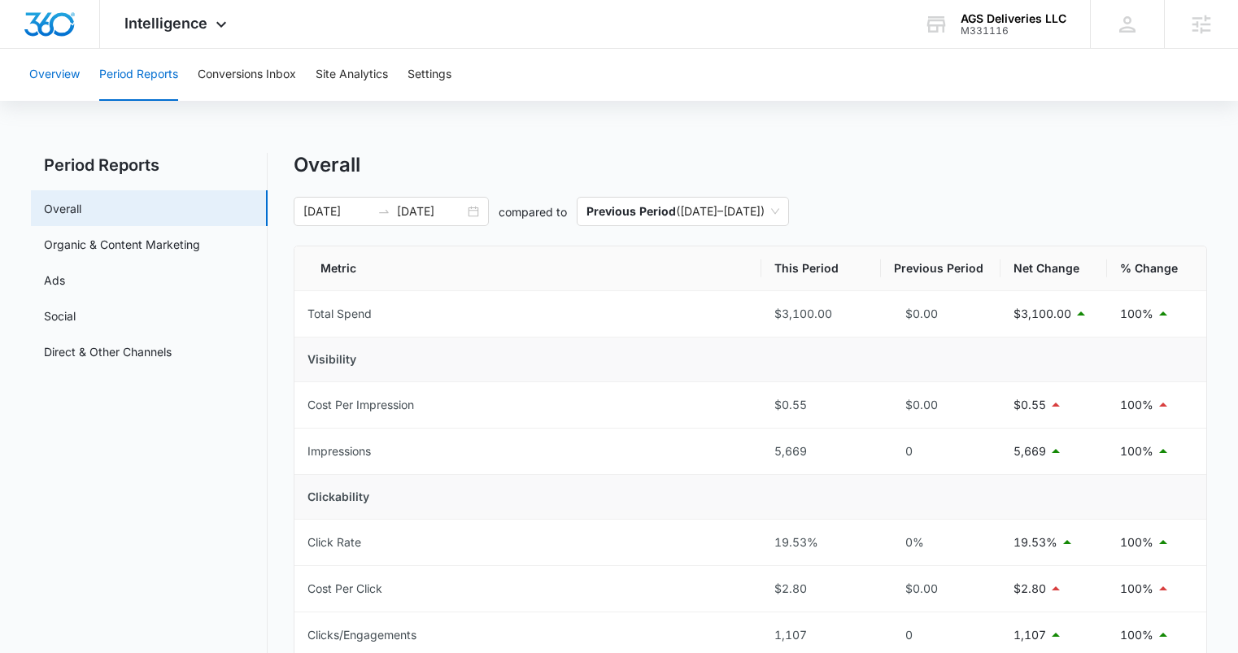
click at [70, 67] on button "Overview" at bounding box center [54, 75] width 50 height 52
